Goal: Navigation & Orientation: Find specific page/section

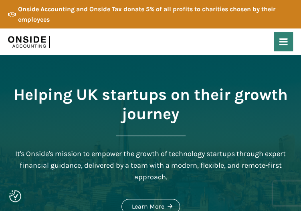
click at [283, 41] on use at bounding box center [283, 41] width 8 height 7
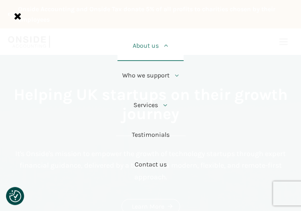
click at [148, 47] on link "About us" at bounding box center [150, 46] width 66 height 30
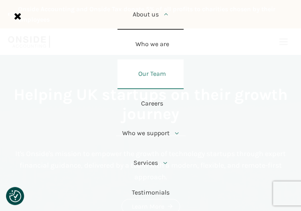
click at [156, 73] on link "Our Team" at bounding box center [150, 74] width 66 height 30
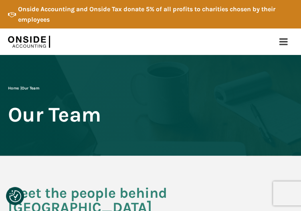
click at [29, 42] on img at bounding box center [29, 42] width 42 height 20
